Goal: Task Accomplishment & Management: Use online tool/utility

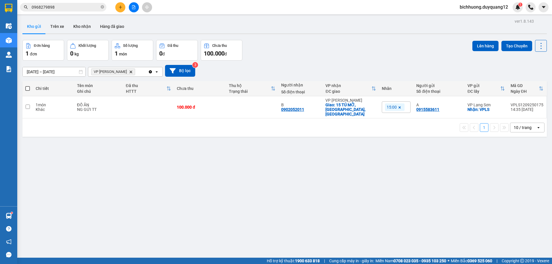
click at [476, 4] on span "bichhuong.duyquang12" at bounding box center [483, 6] width 57 height 7
click at [469, 18] on span "Đăng xuất" at bounding box center [486, 18] width 46 height 6
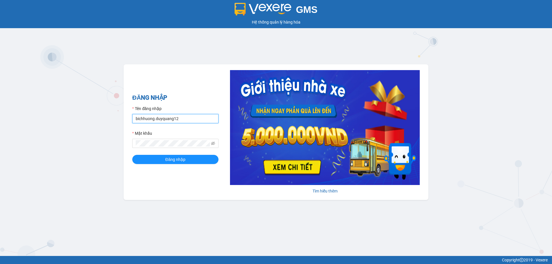
click at [188, 120] on input "bichhuong.duyquang12" at bounding box center [175, 118] width 86 height 9
type input "hoangngoc.duyquang12"
click at [166, 163] on span "Đăng nhập" at bounding box center [175, 159] width 20 height 6
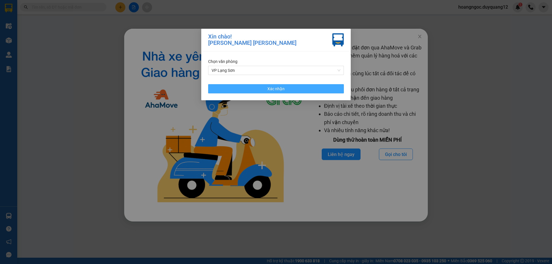
click at [287, 88] on button "Xác nhận" at bounding box center [276, 88] width 136 height 9
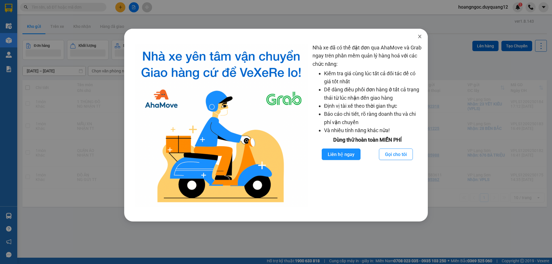
click at [419, 37] on icon "close" at bounding box center [419, 36] width 5 height 5
